Goal: Task Accomplishment & Management: Use online tool/utility

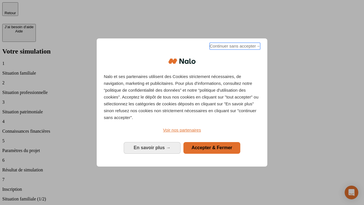
click at [235, 47] on span "Continuer sans accepter →" at bounding box center [235, 46] width 51 height 7
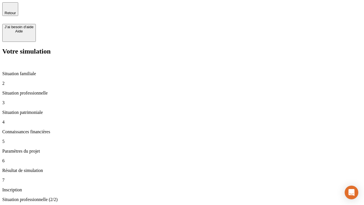
type input "30 000"
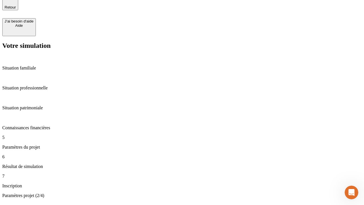
type input "25"
type input "64"
type input "1 000"
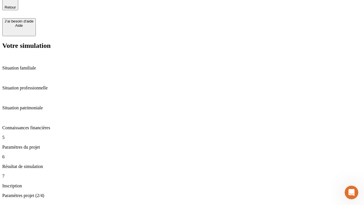
type input "640"
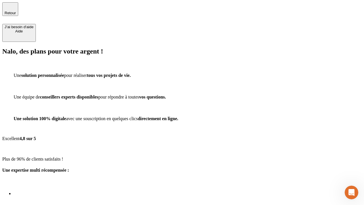
scroll to position [7, 0]
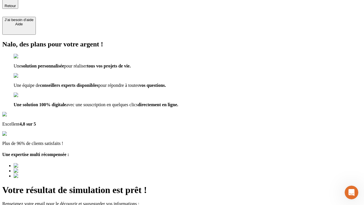
type input "[EMAIL_ADDRESS][PERSON_NAME][DOMAIN_NAME]"
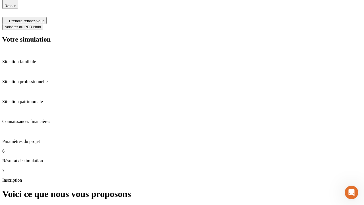
click at [41, 25] on span "Adhérer au PER Nalo" at bounding box center [23, 27] width 36 height 4
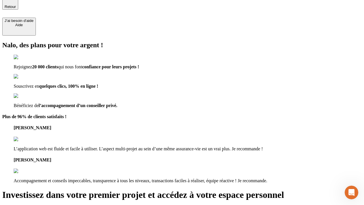
type input "[EMAIL_ADDRESS][PERSON_NAME][DOMAIN_NAME]"
